Goal: Information Seeking & Learning: Understand process/instructions

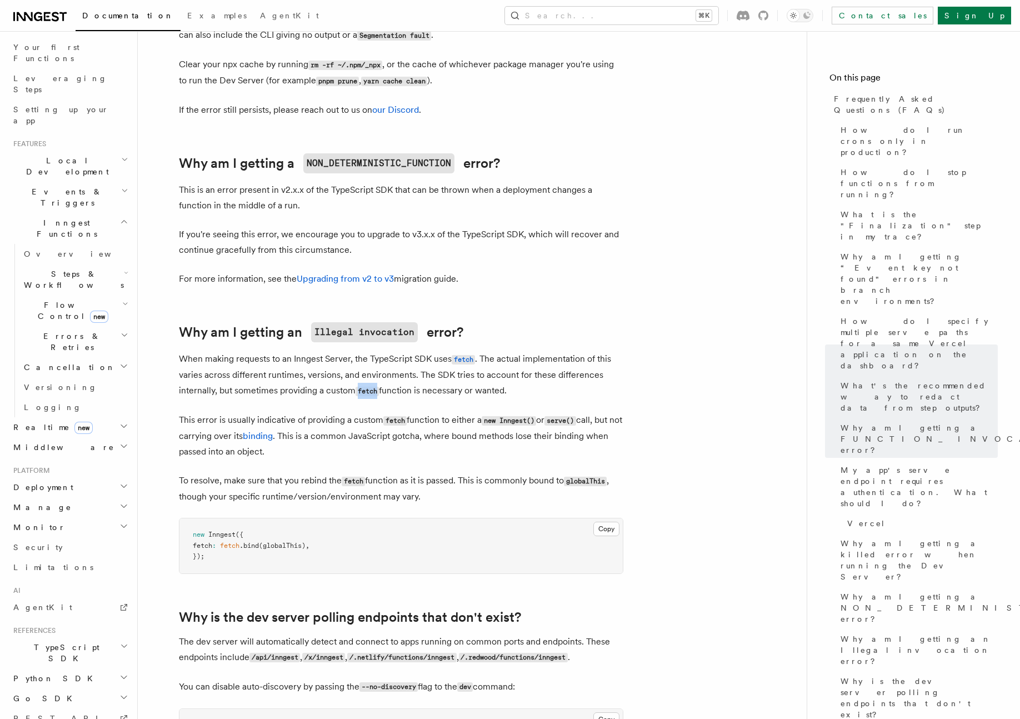
scroll to position [170, 0]
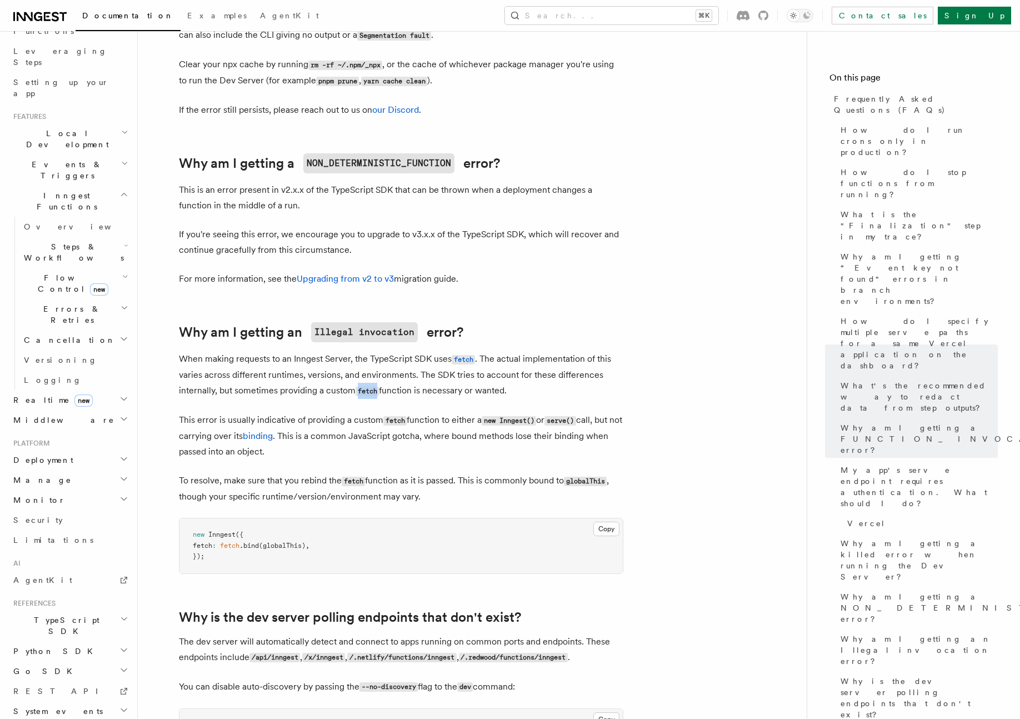
click at [93, 610] on h2 "TypeScript SDK" at bounding box center [70, 625] width 122 height 31
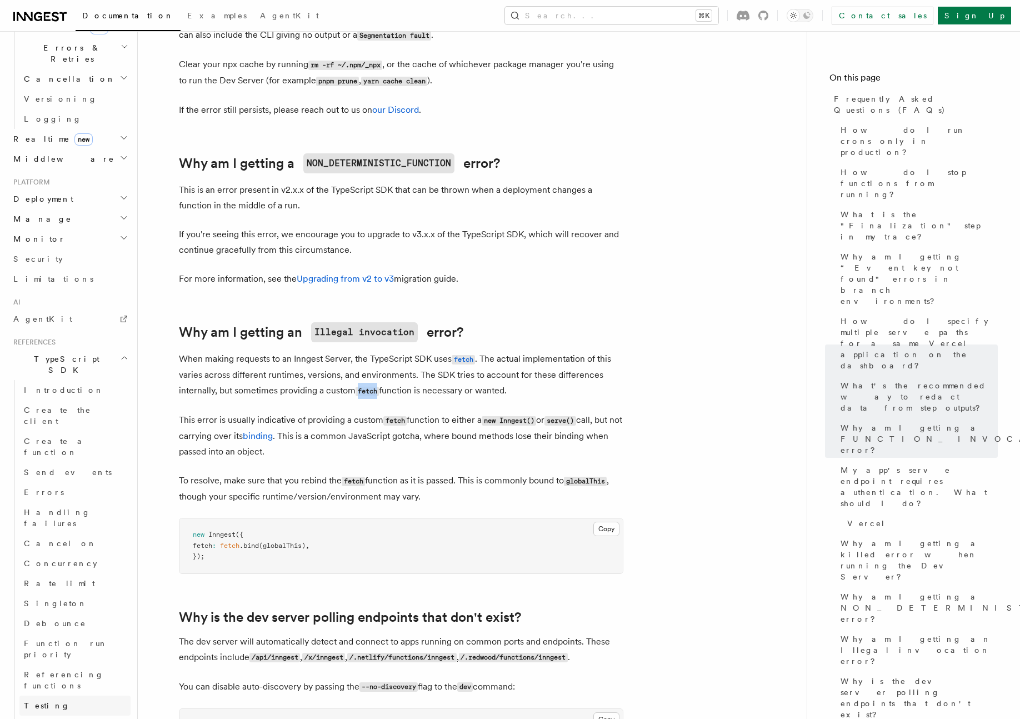
scroll to position [616, 0]
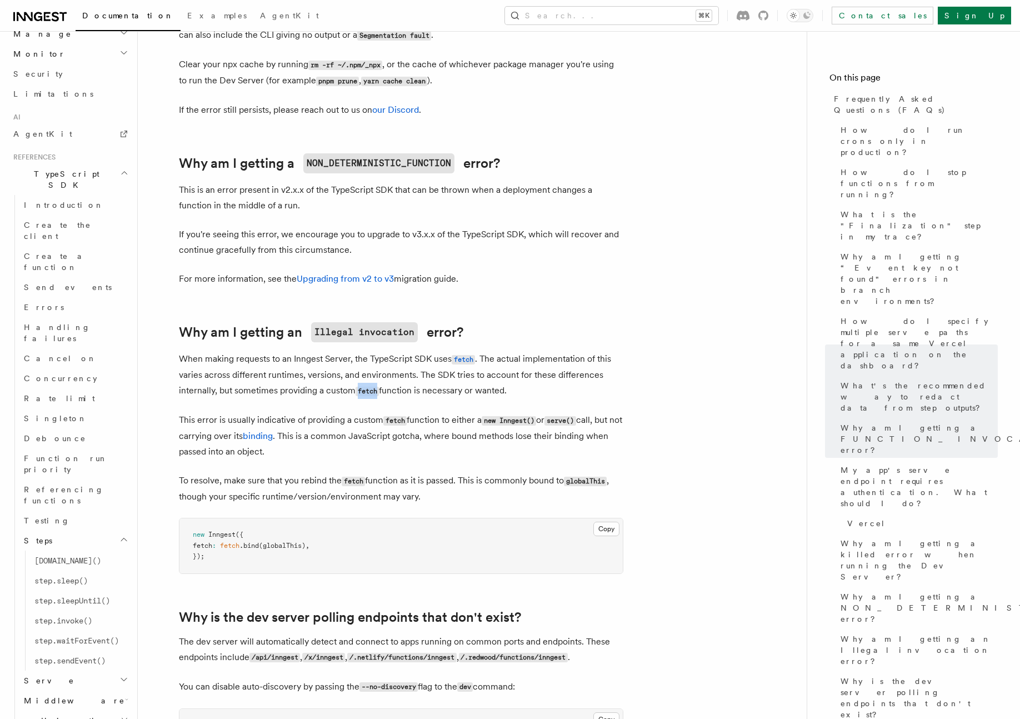
click at [96, 670] on h2 "Serve" at bounding box center [74, 680] width 111 height 20
click at [83, 510] on link "Testing" at bounding box center [74, 520] width 111 height 20
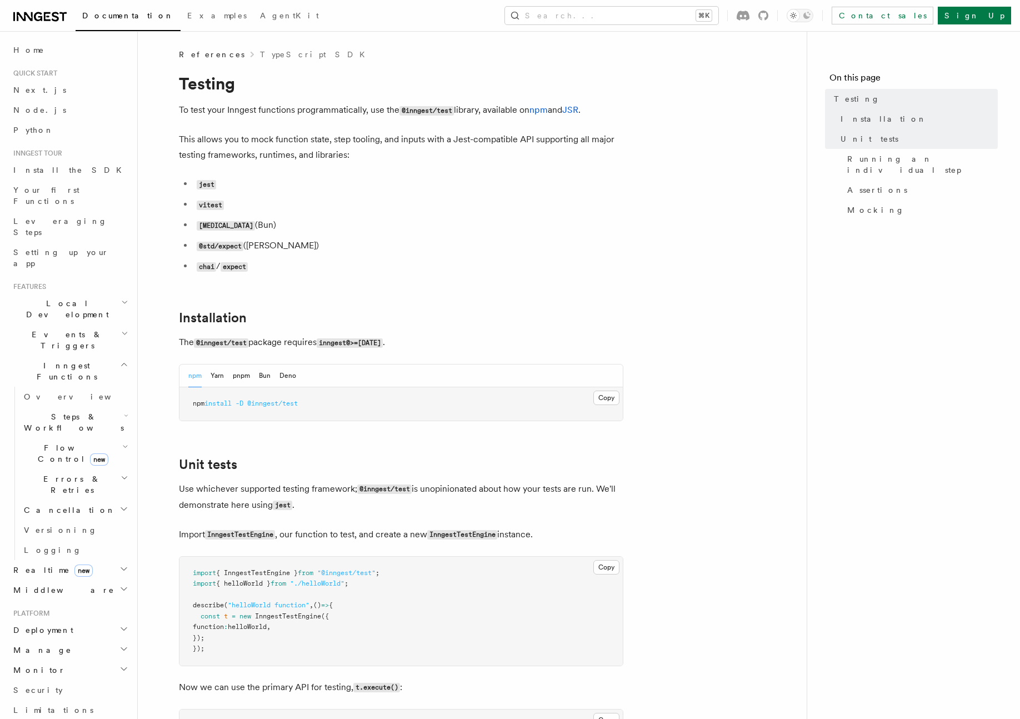
click at [73, 411] on span "Steps & Workflows" at bounding box center [71, 422] width 104 height 22
click at [69, 560] on link "Fetch new" at bounding box center [80, 571] width 101 height 22
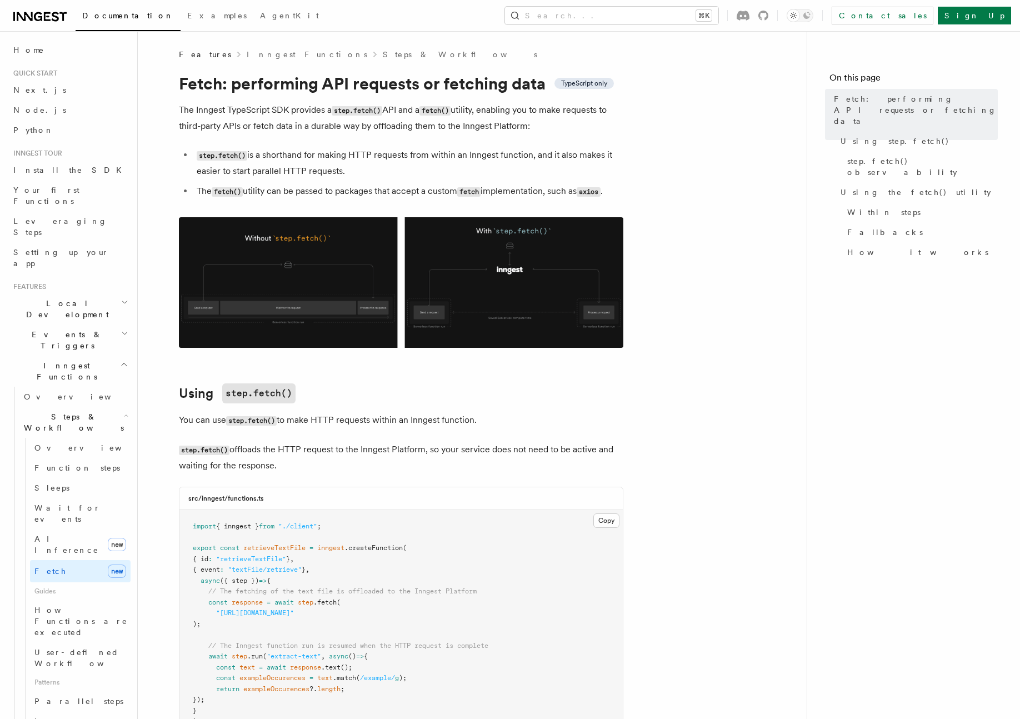
click at [590, 84] on span "TypeScript only" at bounding box center [584, 83] width 46 height 9
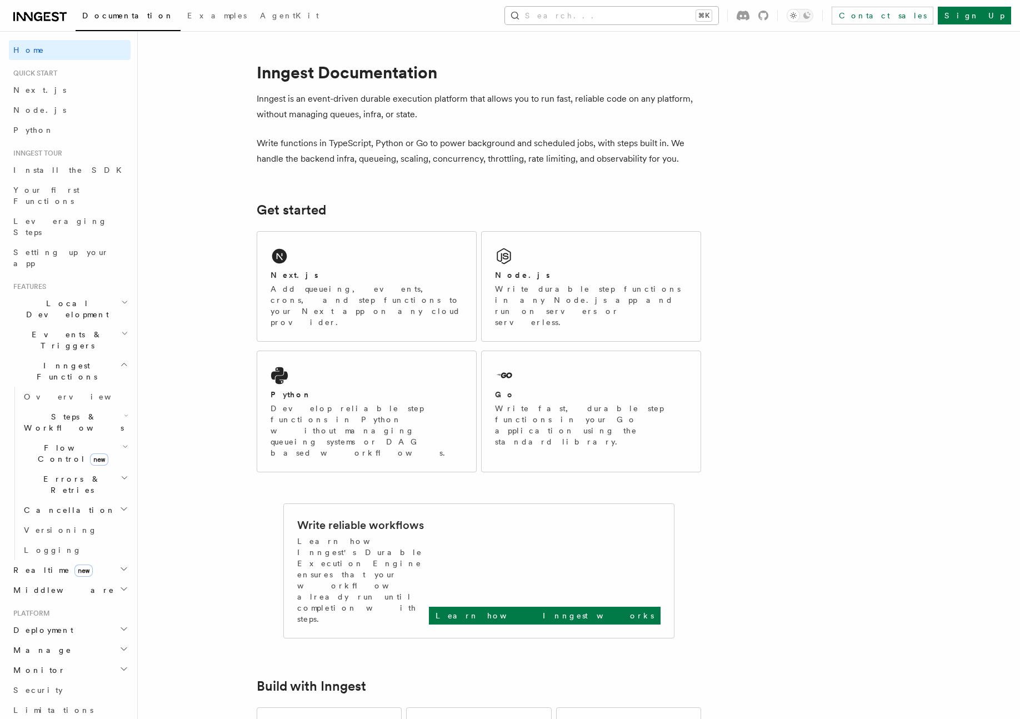
click at [684, 14] on button "Search... ⌘K" at bounding box center [611, 16] width 213 height 18
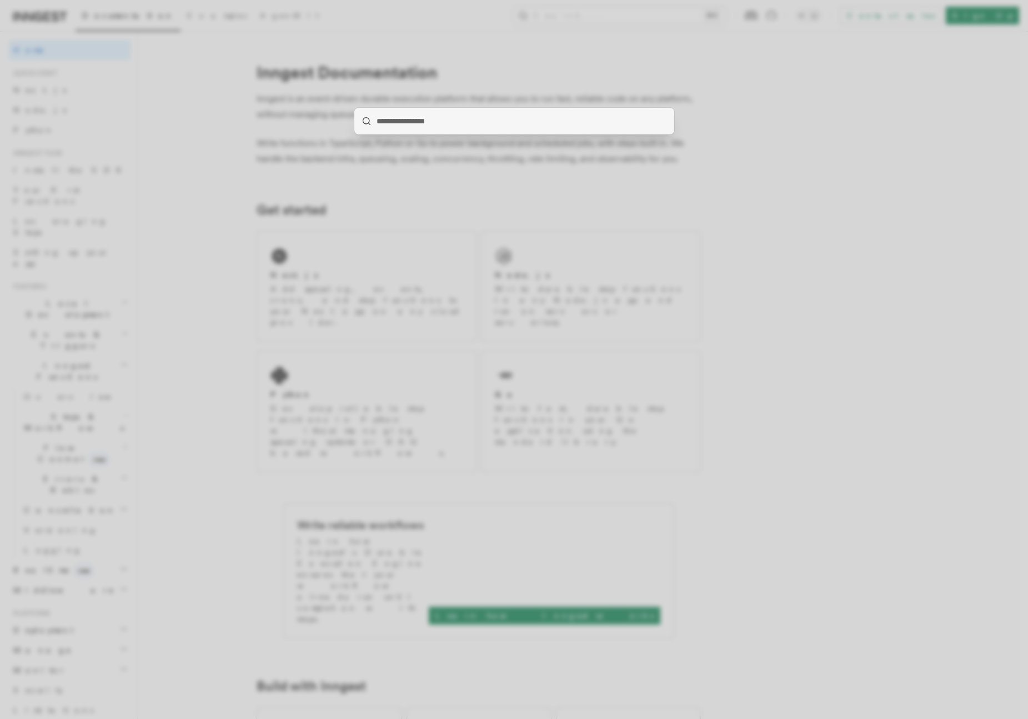
type input "*****"
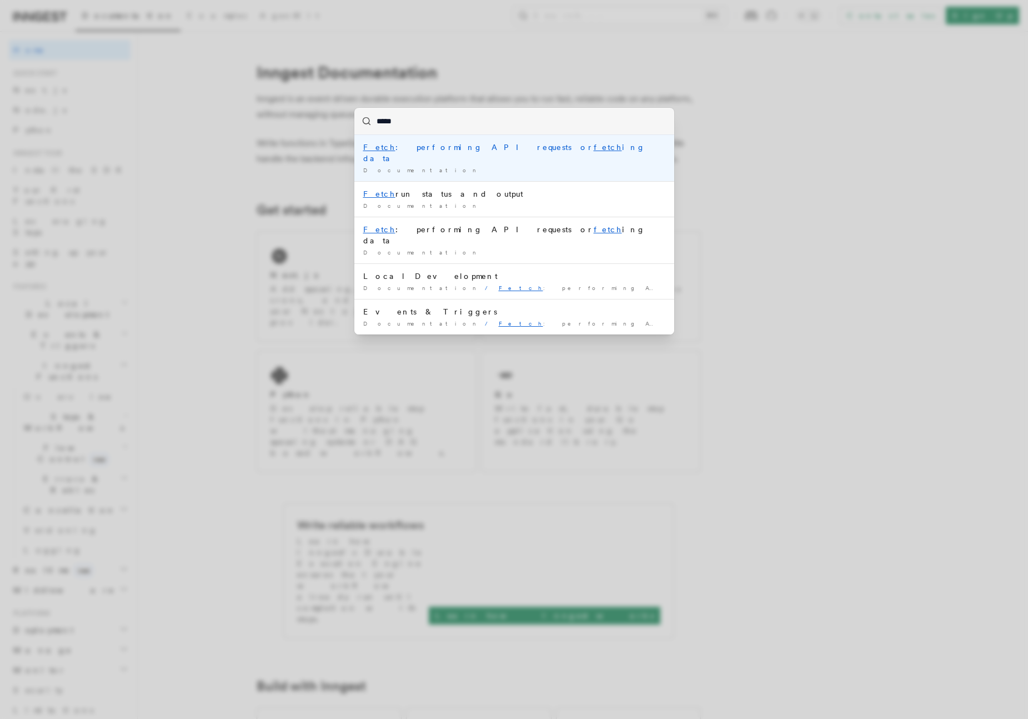
click at [512, 151] on div "Fetch : performing API requests or fetch ing data" at bounding box center [514, 153] width 302 height 22
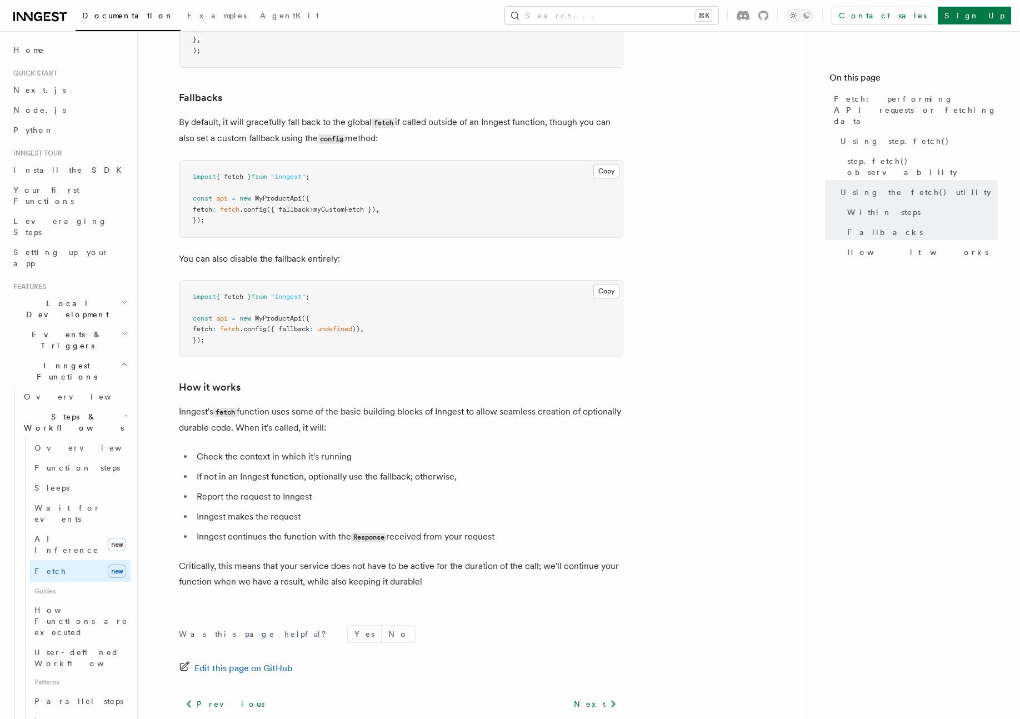
scroll to position [2392, 0]
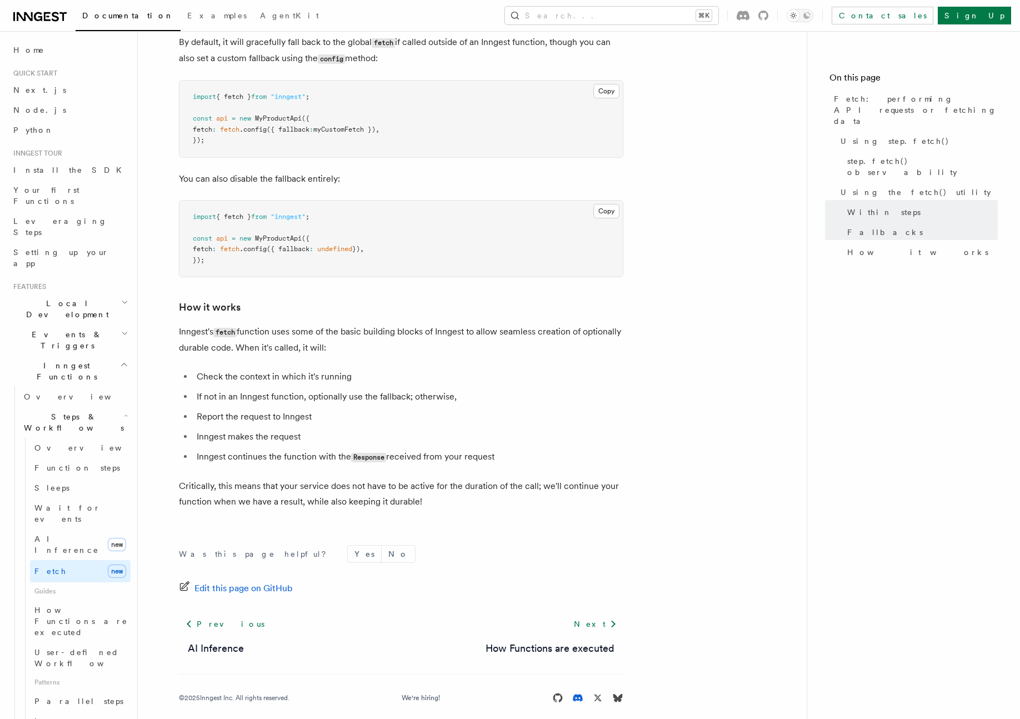
click at [578, 694] on icon at bounding box center [578, 697] width 10 height 7
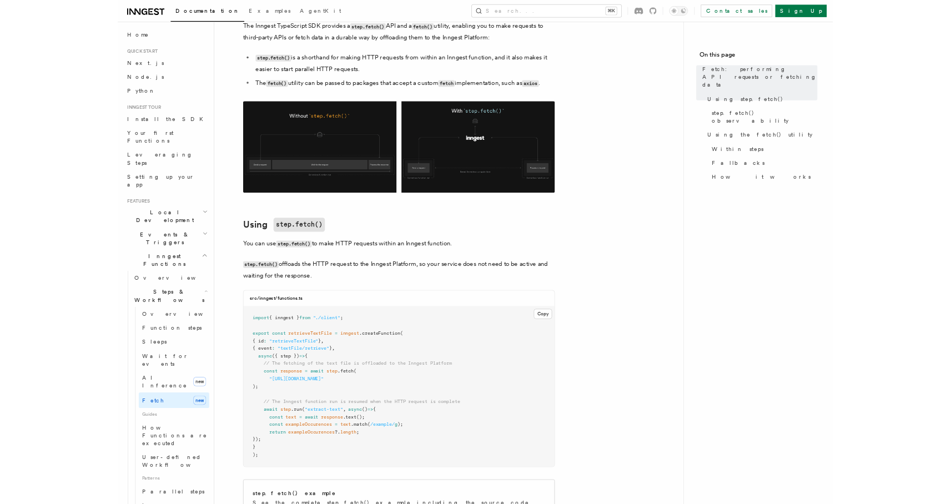
scroll to position [0, 0]
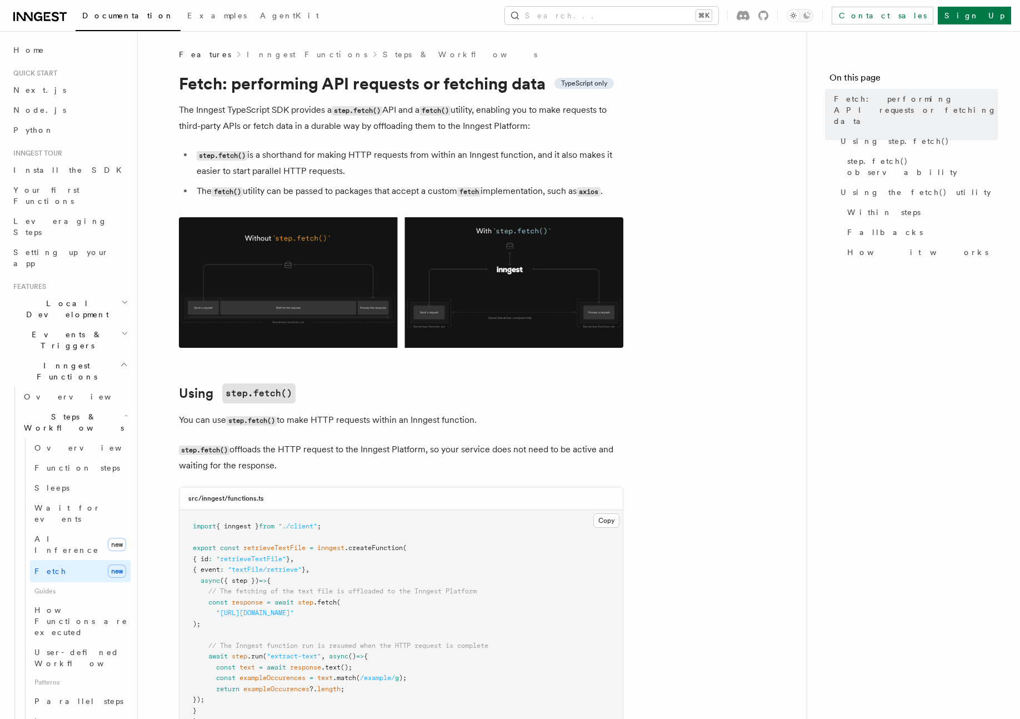
drag, startPoint x: 840, startPoint y: 14, endPoint x: 890, endPoint y: 1, distance: 51.9
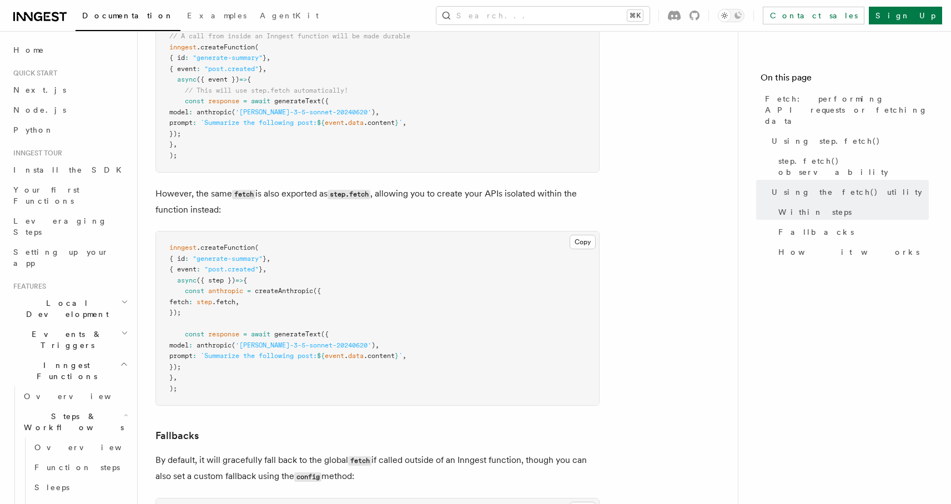
scroll to position [522, 0]
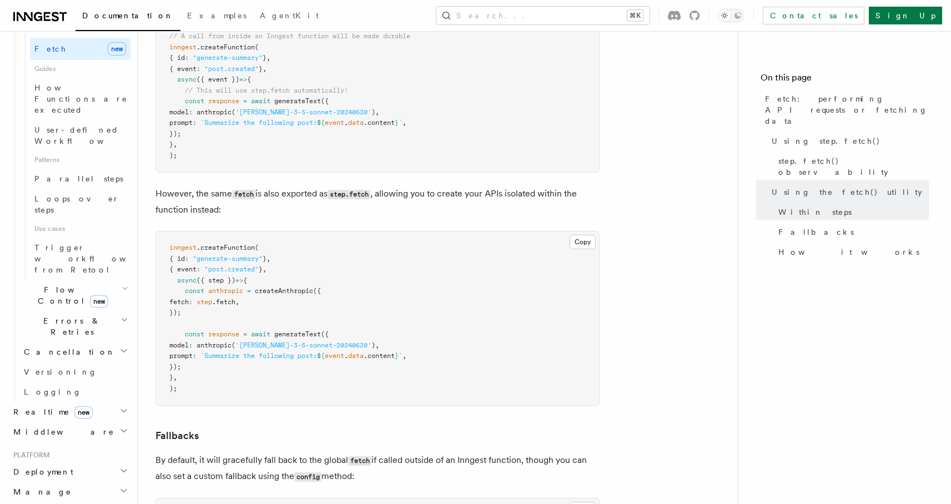
click at [390, 268] on pre "inngest .createFunction ( { id : "generate-summary" } , { event : "post.created…" at bounding box center [377, 319] width 443 height 174
